Goal: Answer question/provide support: Answer question/provide support

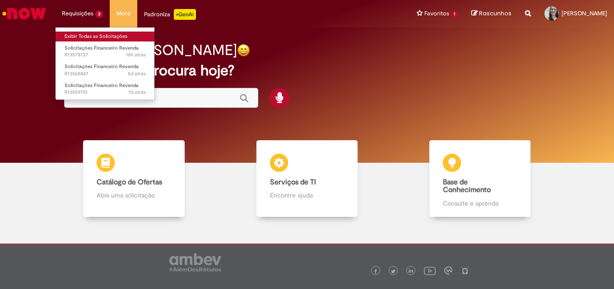
click at [82, 36] on link "Exibir Todas as Solicitações" at bounding box center [105, 37] width 99 height 10
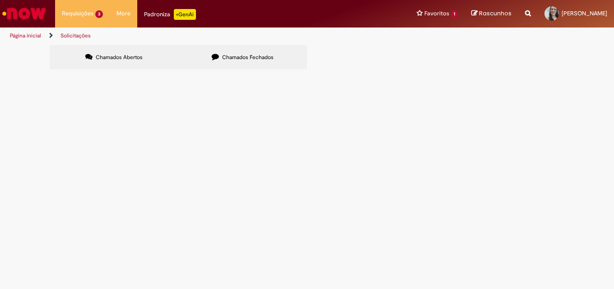
click at [0, 0] on span "SOLICITO RECIBO DPP. SEGUE COMPROVANTE EM ANEXO." at bounding box center [0, 0] width 0 height 0
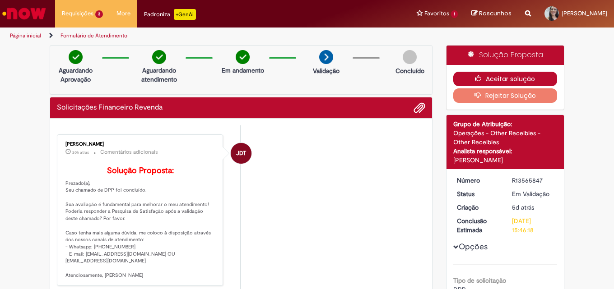
click at [496, 78] on button "Aceitar solução" at bounding box center [505, 79] width 104 height 14
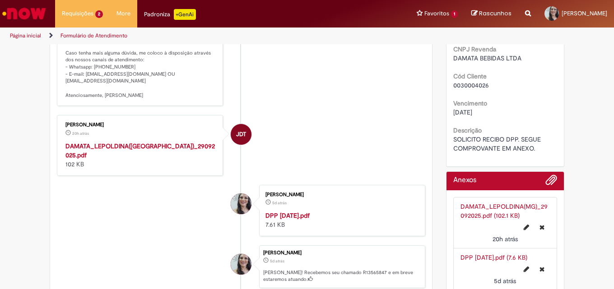
scroll to position [181, 0]
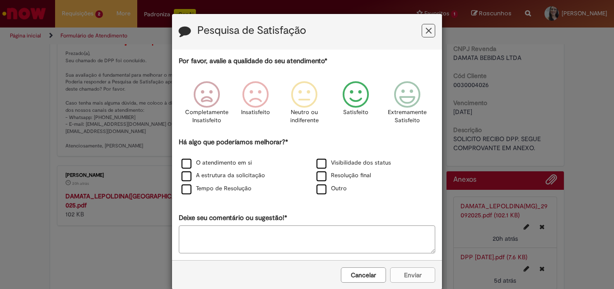
click at [353, 98] on icon "Feedback" at bounding box center [356, 94] width 34 height 27
click at [257, 243] on textarea "Deixe seu comentário ou sugestão!*" at bounding box center [307, 240] width 256 height 28
click at [326, 246] on textarea "*" at bounding box center [307, 240] width 256 height 28
type textarea "*"
click at [319, 187] on label "Outro" at bounding box center [331, 189] width 30 height 9
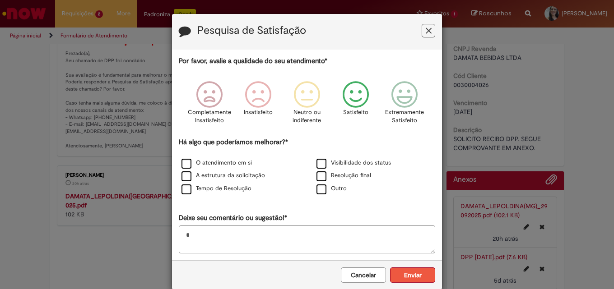
click at [410, 278] on button "Enviar" at bounding box center [412, 275] width 45 height 15
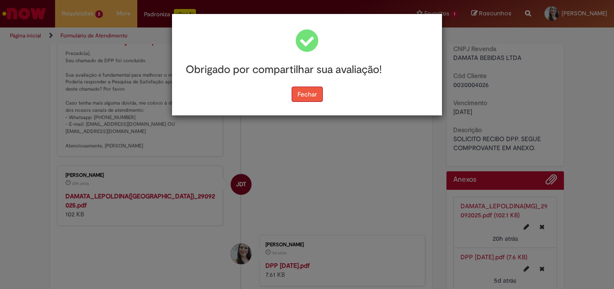
click at [308, 93] on button "Fechar" at bounding box center [307, 94] width 31 height 15
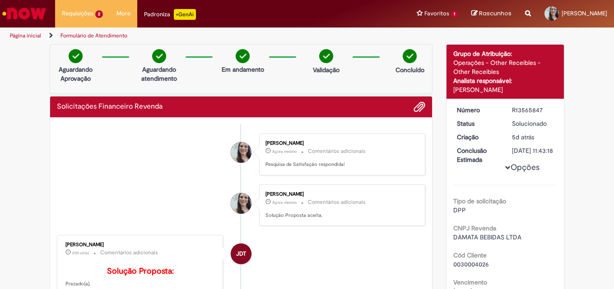
scroll to position [0, 0]
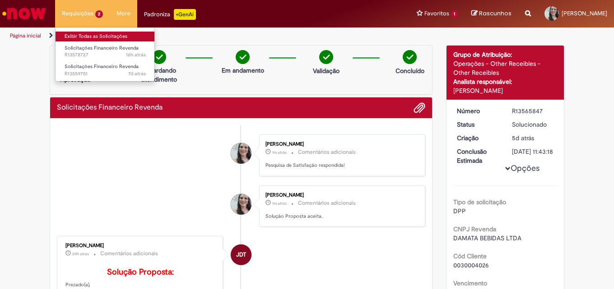
click at [90, 34] on link "Exibir Todas as Solicitações" at bounding box center [105, 37] width 99 height 10
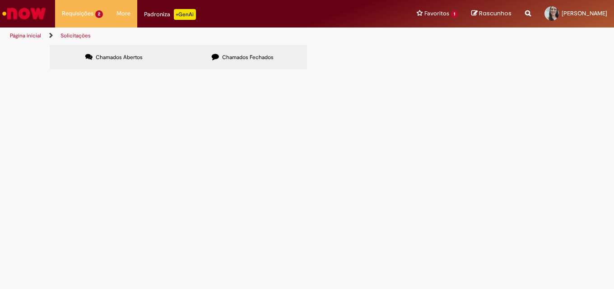
click at [0, 0] on span "Boa tarde! Segue NFs de devolução 26010 e 26020 referente a NF 1109753 que veio…" at bounding box center [0, 0] width 0 height 0
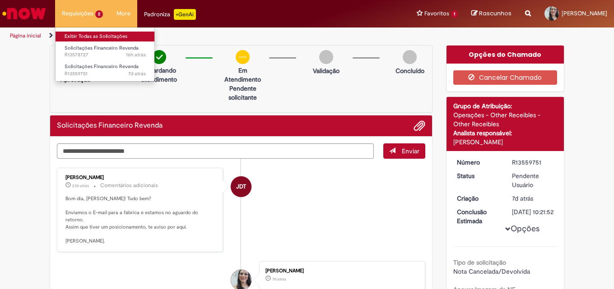
click at [86, 36] on link "Exibir Todas as Solicitações" at bounding box center [105, 37] width 99 height 10
